Goal: Communication & Community: Answer question/provide support

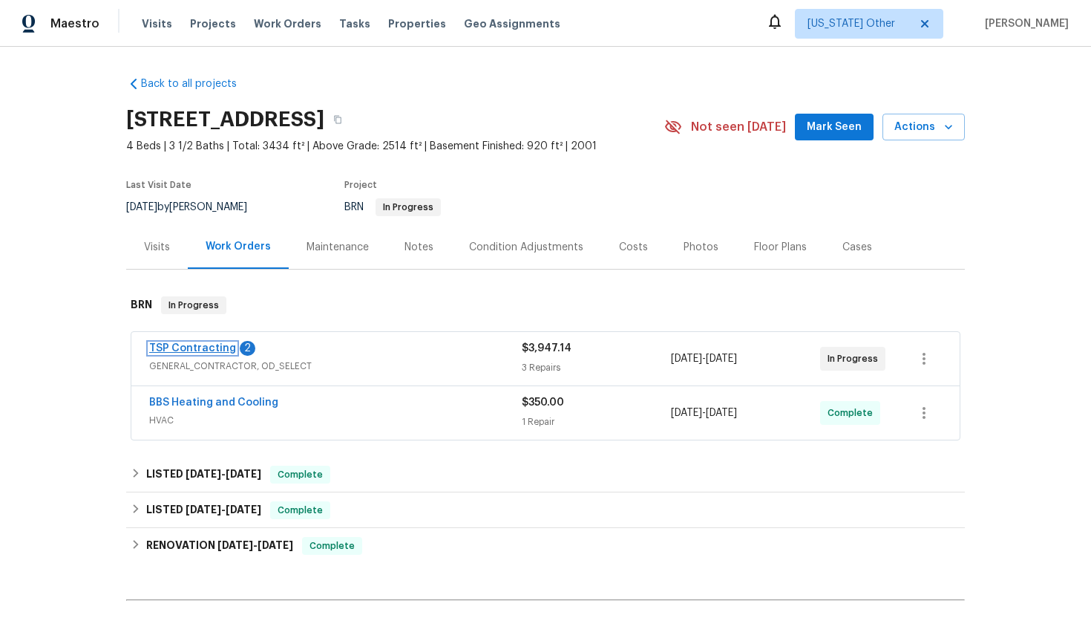
click at [207, 344] on link "TSP Contracting" at bounding box center [192, 348] width 87 height 10
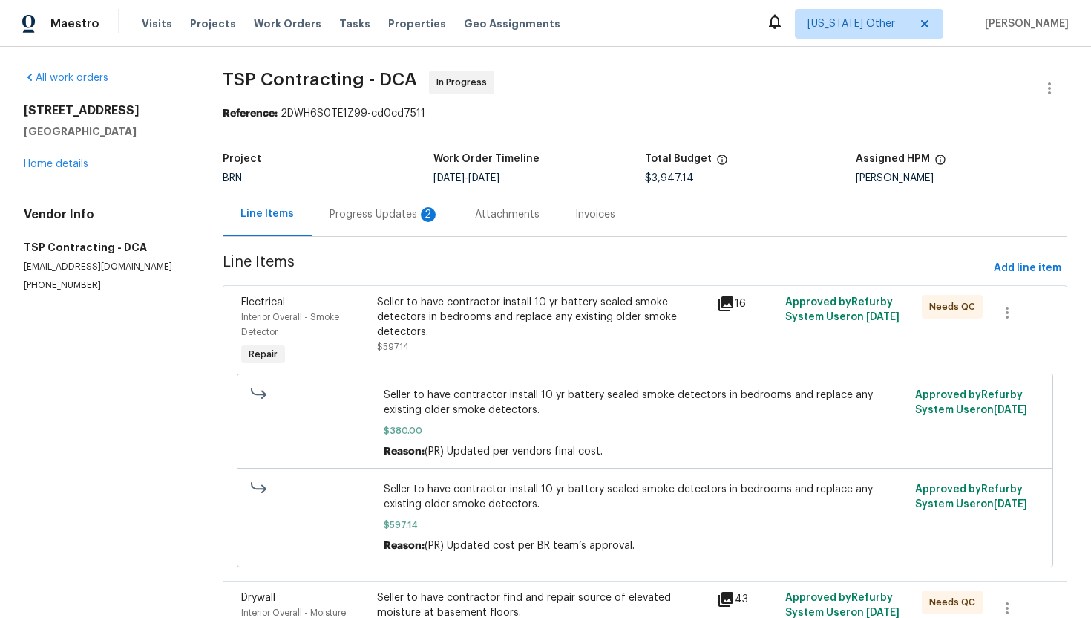
click at [370, 209] on div "Progress Updates 2" at bounding box center [385, 214] width 110 height 15
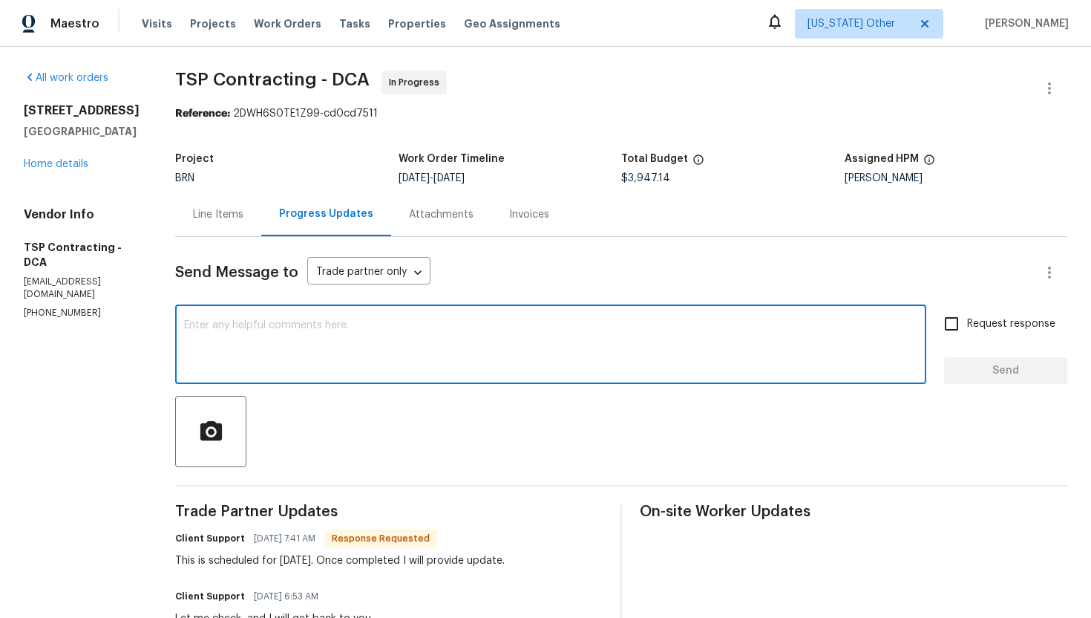
click at [237, 328] on textarea at bounding box center [550, 346] width 733 height 52
type textarea "Perfect, Thank you!"
click at [958, 321] on input "Request response" at bounding box center [951, 323] width 31 height 31
checkbox input "true"
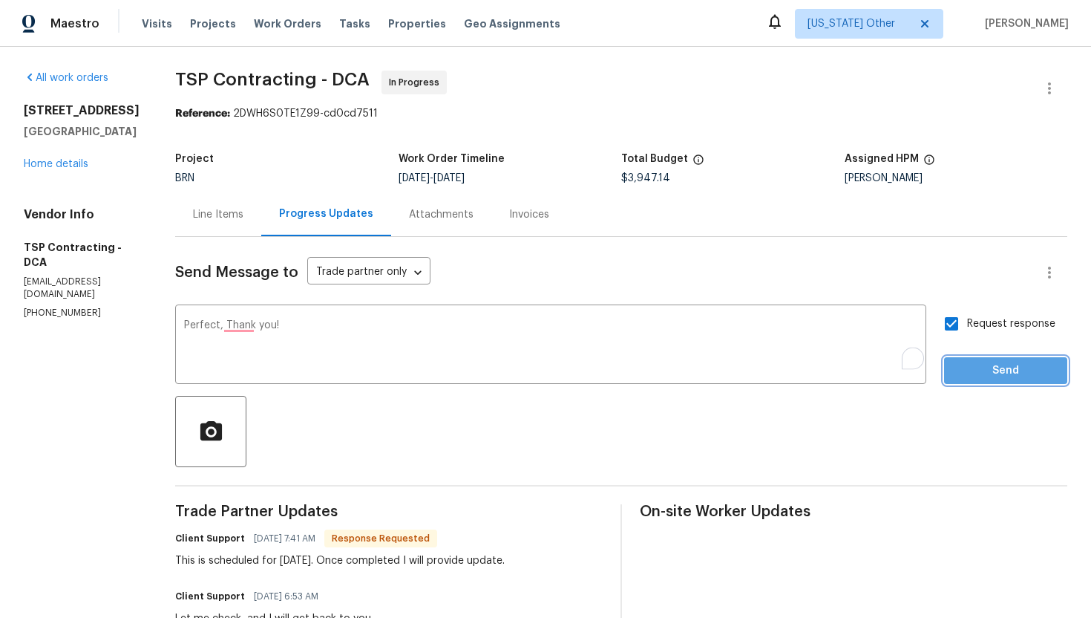
click at [978, 357] on button "Send" at bounding box center [1005, 370] width 123 height 27
